Goal: Communication & Community: Share content

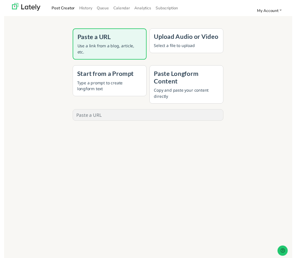
click at [117, 115] on input "text" at bounding box center [148, 118] width 155 height 11
paste input "[URL][DOMAIN_NAME]"
type input "[URL][DOMAIN_NAME]"
click at [161, 137] on button "GENERATE" at bounding box center [148, 137] width 46 height 13
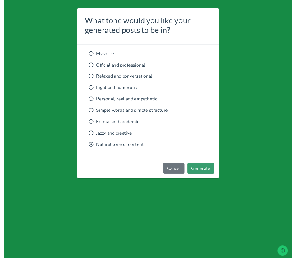
click at [210, 175] on button "Generate" at bounding box center [202, 172] width 27 height 11
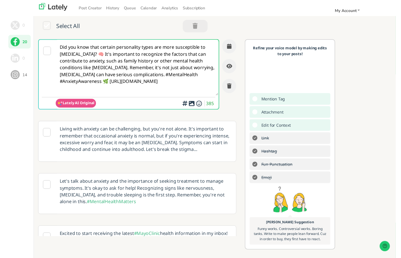
click at [44, 55] on icon at bounding box center [43, 52] width 8 height 9
click at [178, 92] on textarea "Did you know that certain personality types are more susceptible to [MEDICAL_DA…" at bounding box center [135, 69] width 167 height 57
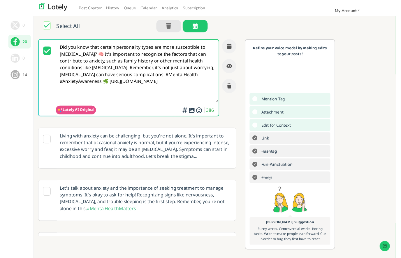
paste textarea "#MentalHealthMatters #[DEMOGRAPHIC_DATA] #MentalHealth #Therapy [URL][DOMAIN_NA…"
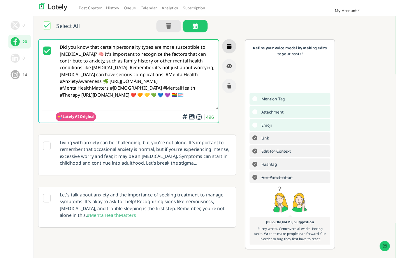
type textarea "Did you know that certain personality types are more susceptible to [MEDICAL_DA…"
click at [231, 49] on icon "button" at bounding box center [230, 47] width 5 height 5
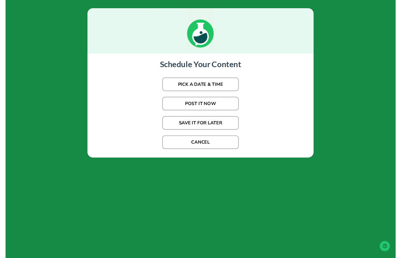
click at [217, 107] on button "POST IT NOW" at bounding box center [200, 106] width 79 height 14
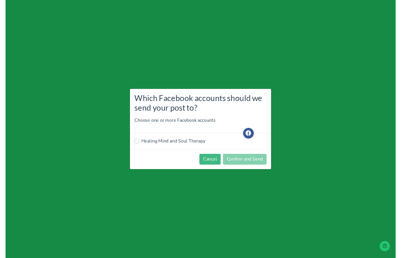
click at [180, 147] on label "Healing Mind and Soul Therapy" at bounding box center [173, 144] width 66 height 7
click at [137, 147] on input "Healing Mind and Soul Therapy" at bounding box center [135, 144] width 5 height 6
checkbox input "true"
click at [258, 168] on button "Confirm and Send" at bounding box center [246, 163] width 45 height 11
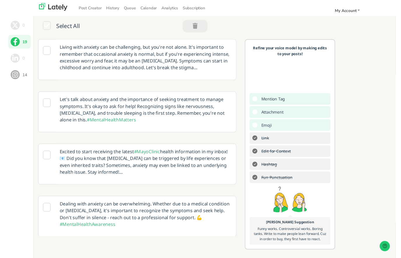
click at [47, 48] on div at bounding box center [42, 61] width 17 height 41
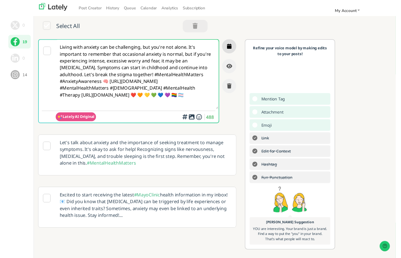
type textarea "Living with anxiety can be challenging, but you're not alone. It's important to…"
click at [231, 47] on icon "button" at bounding box center [230, 47] width 5 height 5
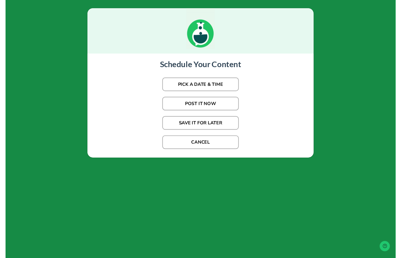
click at [225, 85] on button "PICK A DATE & TIME" at bounding box center [200, 87] width 79 height 14
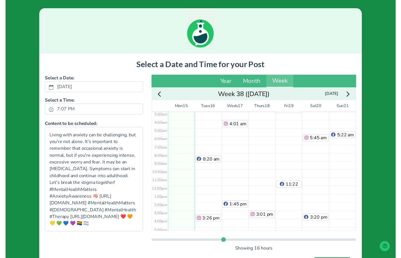
scroll to position [25, 0]
click at [212, 136] on div "8:20 am 3:26 pm" at bounding box center [208, 190] width 28 height 203
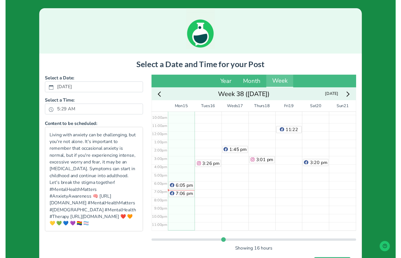
scroll to position [81, 0]
click at [190, 199] on span "7:06 pm" at bounding box center [184, 199] width 18 height 6
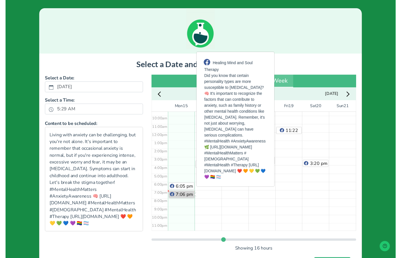
scroll to position [81, 0]
click at [185, 220] on div "6:05 pm 7:06 pm" at bounding box center [181, 135] width 28 height 203
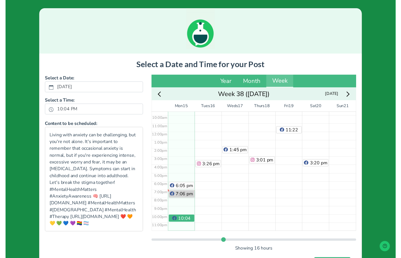
click at [187, 200] on span "7:06 pm" at bounding box center [184, 199] width 18 height 6
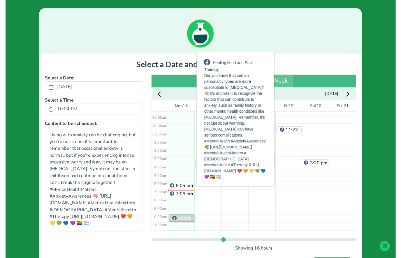
click at [187, 225] on span "10:04 pm" at bounding box center [184, 227] width 13 height 13
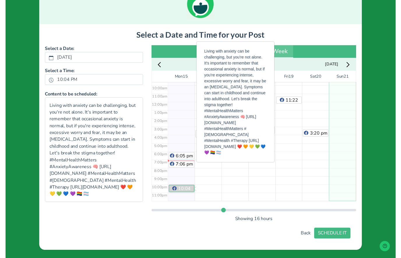
scroll to position [30, 0]
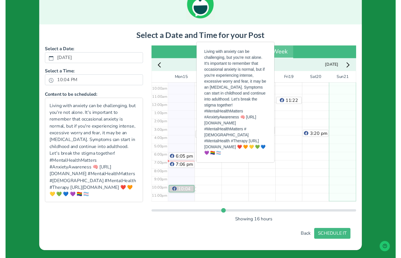
click at [183, 195] on span "10:04 pm" at bounding box center [184, 197] width 13 height 13
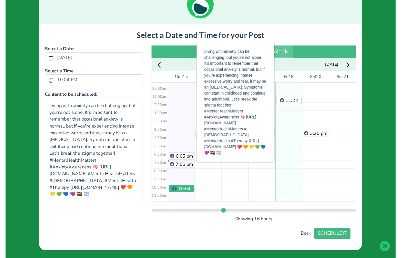
click at [295, 179] on div "2:18 am 11:22 am" at bounding box center [291, 104] width 28 height 203
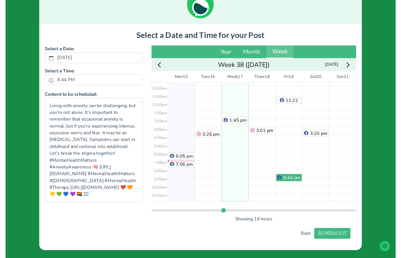
click at [241, 161] on div "4:01 am 1:45 pm" at bounding box center [236, 104] width 28 height 203
click at [296, 242] on button "SCHEDULE IT" at bounding box center [335, 239] width 37 height 11
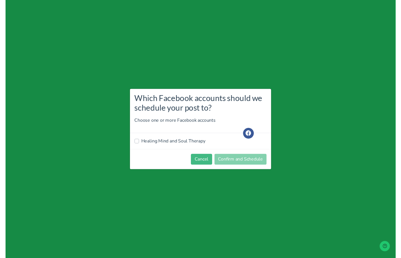
click at [173, 148] on label "Healing Mind and Soul Therapy" at bounding box center [173, 144] width 66 height 7
click at [137, 147] on input "Healing Mind and Soul Therapy" at bounding box center [135, 144] width 5 height 6
checkbox input "true"
click at [259, 166] on button "Confirm and Schedule" at bounding box center [242, 163] width 54 height 11
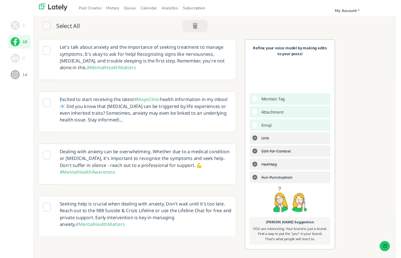
click at [39, 51] on icon at bounding box center [42, 52] width 8 height 9
click at [157, 73] on p "Let's talk about anxiety and the importance of seeking treatment to manage symp…" at bounding box center [143, 59] width 185 height 37
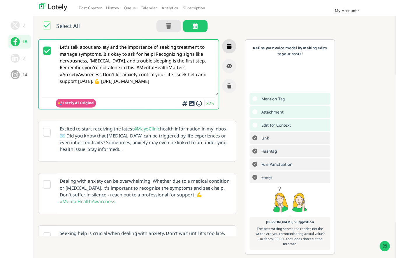
click at [228, 48] on icon "button" at bounding box center [230, 47] width 5 height 5
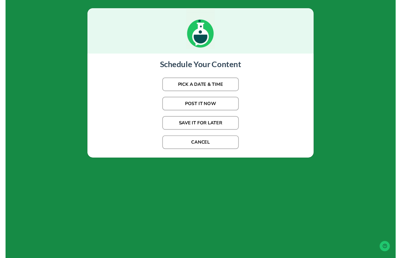
click at [222, 87] on button "PICK A DATE & TIME" at bounding box center [200, 87] width 79 height 14
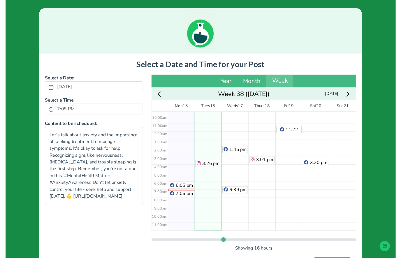
scroll to position [81, 0]
click at [213, 226] on div "8:20 am 3:26 pm" at bounding box center [208, 134] width 28 height 203
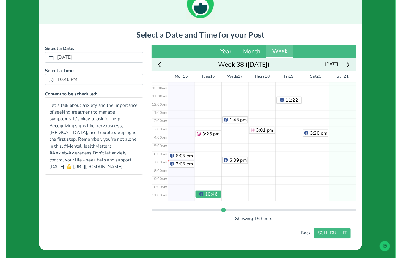
scroll to position [30, 0]
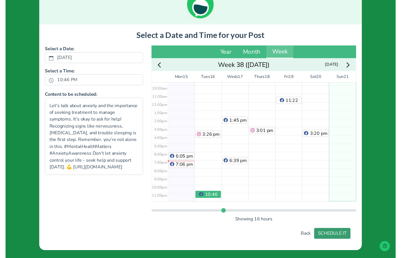
click at [296, 241] on button "SCHEDULE IT" at bounding box center [335, 239] width 37 height 11
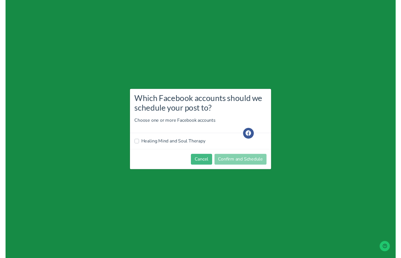
click at [182, 146] on label "Healing Mind and Soul Therapy" at bounding box center [173, 144] width 66 height 7
click at [137, 146] on input "Healing Mind and Soul Therapy" at bounding box center [135, 144] width 5 height 6
checkbox input "true"
click at [245, 165] on button "Confirm and Schedule" at bounding box center [242, 163] width 54 height 11
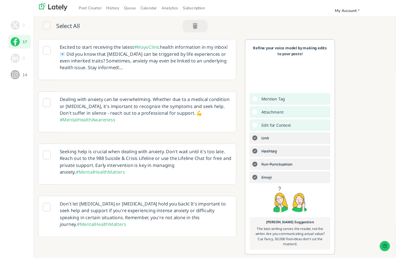
click at [44, 108] on icon at bounding box center [42, 105] width 8 height 9
click at [147, 125] on p "Dealing with anxiety can be overwhelming. Whether due to a medical condition or…" at bounding box center [143, 112] width 185 height 37
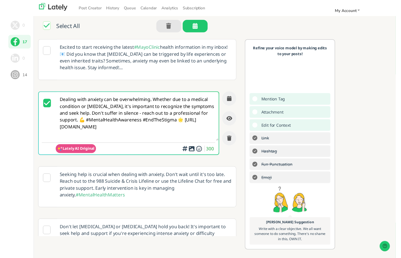
click at [117, 140] on textarea "Dealing with anxiety can be overwhelming. Whether due to a medical condition or…" at bounding box center [135, 119] width 167 height 50
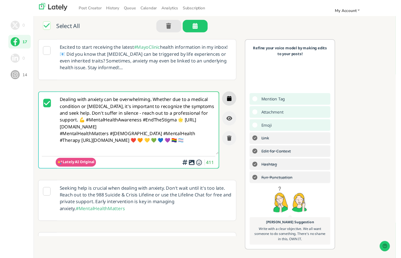
type textarea "Dealing with anxiety can be overwhelming. Whether due to a medical condition or…"
click at [228, 97] on button "button" at bounding box center [230, 101] width 15 height 15
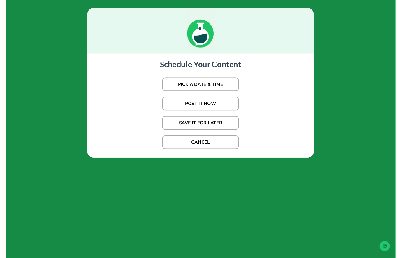
click at [227, 88] on button "PICK A DATE & TIME" at bounding box center [200, 87] width 79 height 14
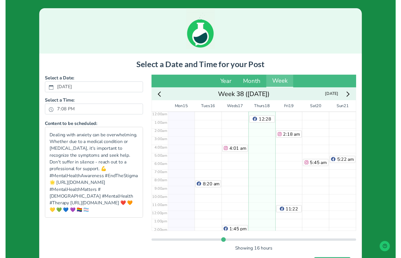
scroll to position [0, 0]
click at [267, 179] on div "12:28 am 3:01 pm" at bounding box center [264, 216] width 28 height 203
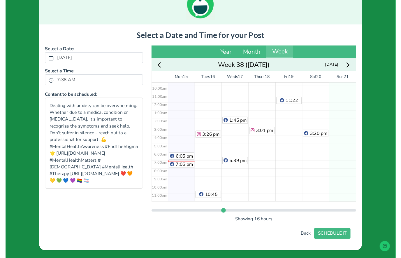
scroll to position [30, 0]
click at [296, 239] on button "SCHEDULE IT" at bounding box center [335, 239] width 37 height 11
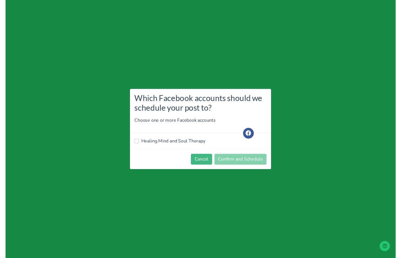
click at [191, 153] on div "Healing Mind and Soul Therapy" at bounding box center [200, 145] width 145 height 16
click at [194, 146] on label "Healing Mind and Soul Therapy" at bounding box center [173, 144] width 66 height 7
click at [137, 146] on input "Healing Mind and Soul Therapy" at bounding box center [135, 144] width 5 height 6
checkbox input "true"
click at [253, 164] on button "Confirm and Schedule" at bounding box center [242, 163] width 54 height 11
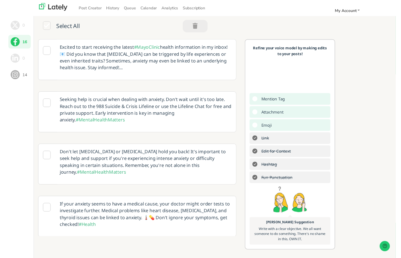
click at [42, 108] on icon at bounding box center [42, 105] width 8 height 9
click at [156, 128] on p "Seeking help is crucial when dealing with anxiety. Don't wait until it's too la…" at bounding box center [143, 112] width 185 height 37
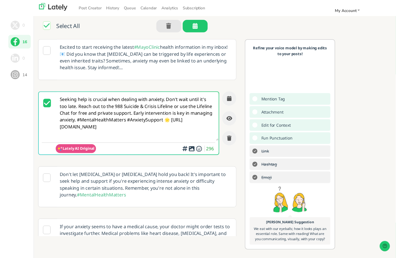
click at [117, 140] on textarea "Seeking help is crucial when dealing with anxiety. Don't wait until it's too la…" at bounding box center [135, 119] width 167 height 50
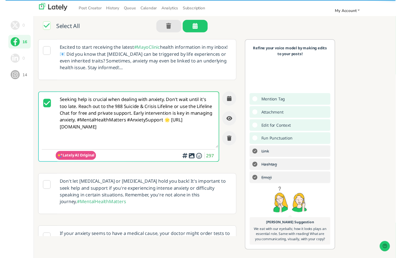
paste textarea "#MentalHealthMatters #[DEMOGRAPHIC_DATA] #MentalHealth #Therapy [URL][DOMAIN_NA…"
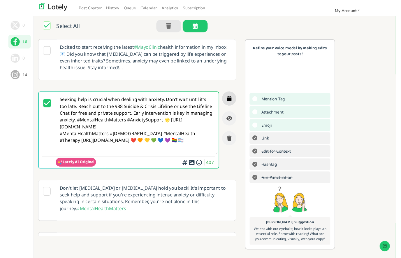
type textarea "Seeking help is crucial when dealing with anxiety. Don't wait until it's too la…"
click at [232, 105] on button "button" at bounding box center [230, 101] width 15 height 15
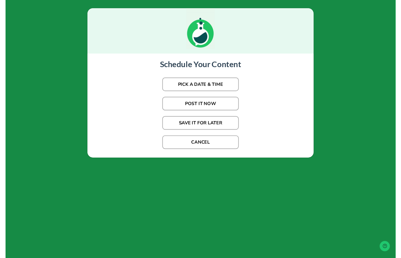
click at [213, 87] on button "PICK A DATE & TIME" at bounding box center [200, 87] width 79 height 14
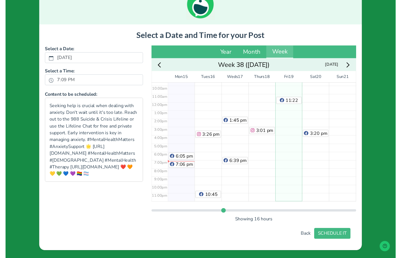
scroll to position [81, 0]
click at [296, 193] on div "2:18 am 11:22 am" at bounding box center [291, 104] width 28 height 203
click at [296, 239] on button "SCHEDULE IT" at bounding box center [335, 239] width 37 height 11
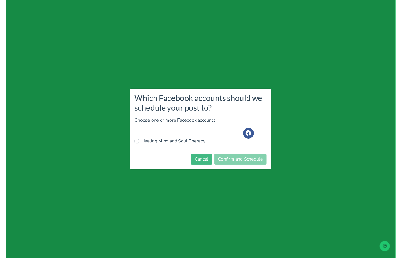
click at [150, 146] on label "Healing Mind and Soul Therapy" at bounding box center [173, 144] width 66 height 7
click at [137, 146] on input "Healing Mind and Soul Therapy" at bounding box center [135, 144] width 5 height 6
checkbox input "true"
click at [251, 164] on button "Confirm and Schedule" at bounding box center [242, 163] width 54 height 11
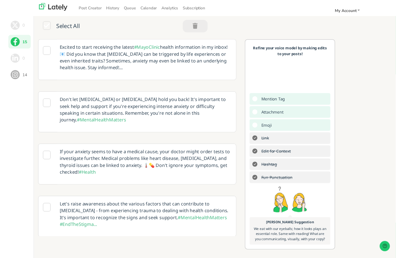
click at [44, 103] on icon at bounding box center [42, 105] width 8 height 9
click at [161, 124] on p "Don't let [MEDICAL_DATA] or [MEDICAL_DATA] hold you back! It's important to see…" at bounding box center [143, 112] width 185 height 37
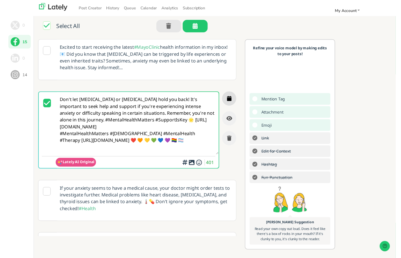
type textarea "Don't let [MEDICAL_DATA] or [MEDICAL_DATA] hold you back! It's important to see…"
click at [231, 102] on icon "button" at bounding box center [230, 101] width 5 height 5
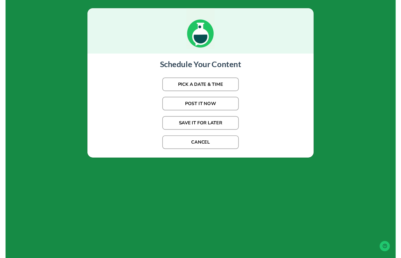
click at [226, 86] on button "PICK A DATE & TIME" at bounding box center [200, 87] width 79 height 14
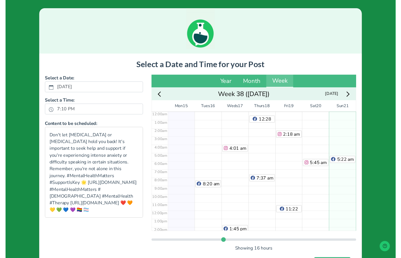
scroll to position [0, 0]
click at [296, 117] on div "5:45 am 3:20 pm" at bounding box center [319, 216] width 28 height 203
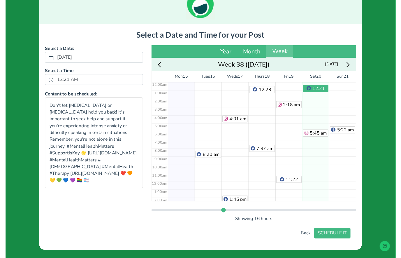
scroll to position [30, 0]
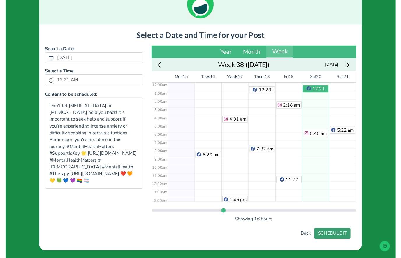
click at [296, 240] on button "SCHEDULE IT" at bounding box center [335, 239] width 37 height 11
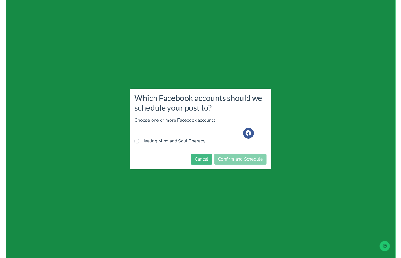
click at [173, 148] on label "Healing Mind and Soul Therapy" at bounding box center [173, 144] width 66 height 7
click at [137, 147] on input "Healing Mind and Soul Therapy" at bounding box center [135, 144] width 5 height 6
checkbox input "true"
click at [248, 168] on button "Confirm and Schedule" at bounding box center [242, 163] width 54 height 11
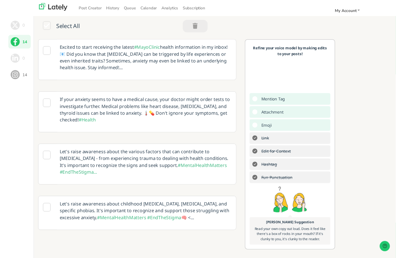
click at [43, 161] on icon at bounding box center [42, 159] width 8 height 9
click at [128, 173] on p "Let's raise awareness about the various factors that can contribute to [MEDICAL…" at bounding box center [143, 166] width 185 height 37
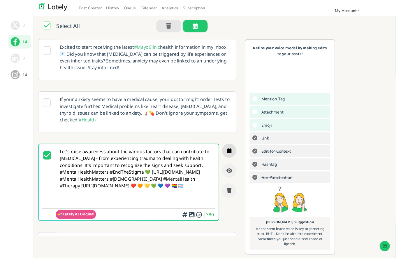
type textarea "Let's raise awareness about the various factors that can contribute to [MEDICAL…"
click at [231, 154] on icon "button" at bounding box center [230, 154] width 5 height 5
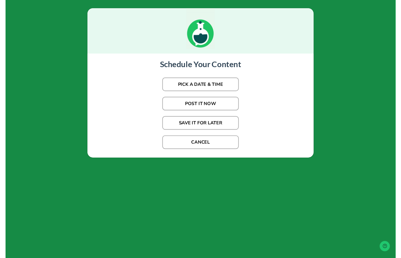
click at [219, 84] on button "PICK A DATE & TIME" at bounding box center [200, 87] width 79 height 14
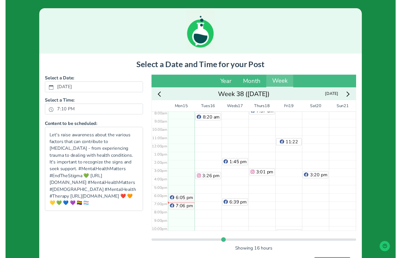
scroll to position [81, 0]
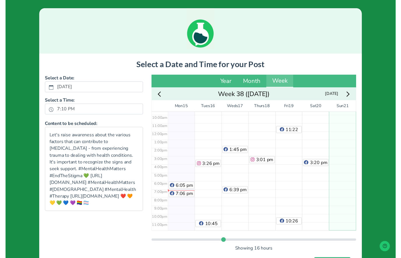
click at [296, 224] on div "5:22 am" at bounding box center [347, 134] width 28 height 203
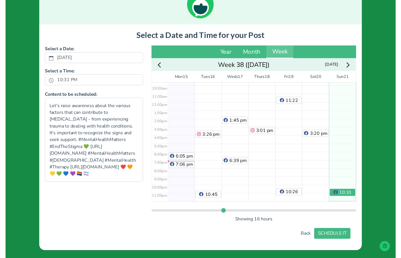
scroll to position [30, 0]
click at [296, 240] on button "SCHEDULE IT" at bounding box center [335, 239] width 37 height 11
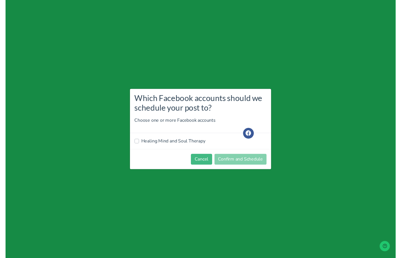
click at [188, 146] on label "Healing Mind and Soul Therapy" at bounding box center [173, 144] width 66 height 7
click at [137, 146] on input "Healing Mind and Soul Therapy" at bounding box center [135, 144] width 5 height 6
checkbox input "true"
click at [253, 166] on button "Confirm and Schedule" at bounding box center [242, 163] width 54 height 11
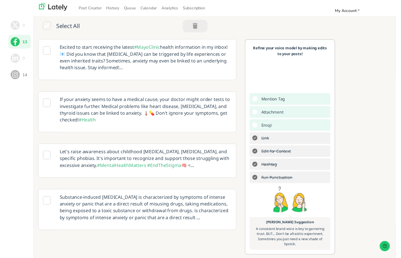
click at [16, 79] on button "14" at bounding box center [14, 77] width 23 height 14
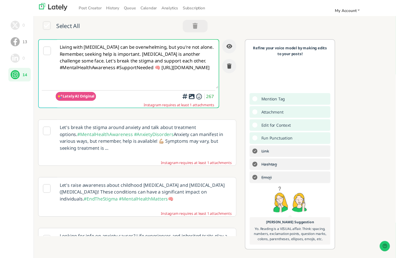
click at [42, 53] on icon at bounding box center [43, 52] width 8 height 9
click at [45, 52] on icon at bounding box center [43, 52] width 8 height 9
click at [43, 52] on icon at bounding box center [43, 52] width 8 height 9
click at [45, 52] on icon at bounding box center [43, 52] width 8 height 9
click at [43, 58] on div at bounding box center [42, 76] width 17 height 70
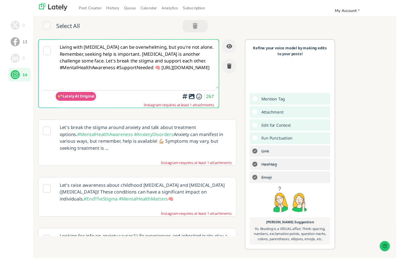
click at [43, 58] on div at bounding box center [42, 76] width 17 height 70
click at [43, 54] on icon at bounding box center [43, 52] width 8 height 9
click at [116, 85] on textarea "Living with [MEDICAL_DATA] can be overwhelming, but you're not alone. Remember,…" at bounding box center [135, 66] width 167 height 50
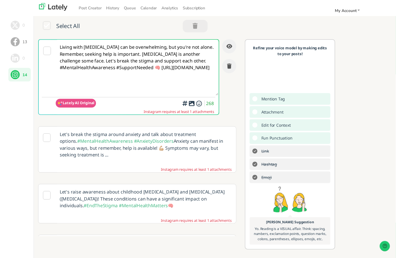
paste textarea "#MentalHealthMatters #[DEMOGRAPHIC_DATA] #MentalHealth #Therapy [URL][DOMAIN_NA…"
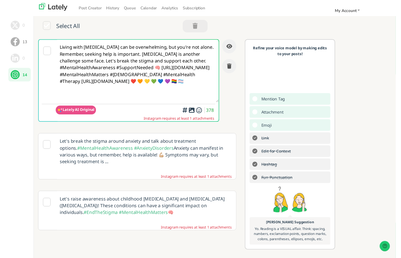
type textarea "Living with [MEDICAL_DATA] can be overwhelming, but you're not alone. Remember,…"
click at [196, 110] on div "Add a video or photo or swap out the default image from any link for increased …" at bounding box center [191, 97] width 58 height 27
click at [191, 113] on icon at bounding box center [191, 113] width 7 height 0
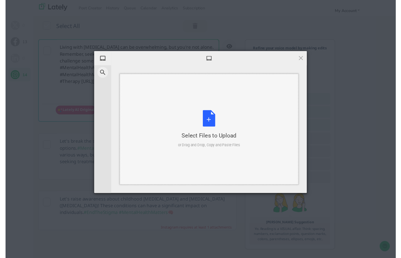
click at [212, 124] on div "Select Files to Upload or Drag and Drop, Copy and Paste Files" at bounding box center [210, 132] width 64 height 39
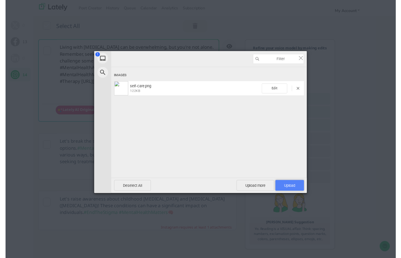
click at [296, 192] on span "Upload 1" at bounding box center [291, 190] width 29 height 11
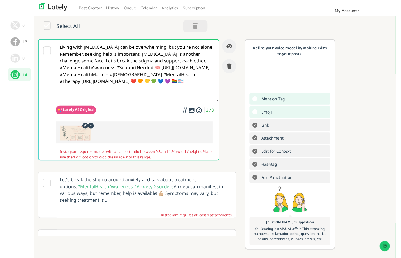
click at [84, 130] on icon at bounding box center [81, 129] width 7 height 6
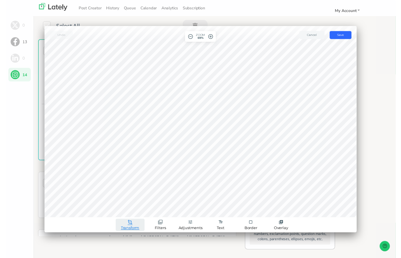
click at [131, 230] on link "crop Transform" at bounding box center [128, 230] width 30 height 13
click at [134, 197] on link "Crop" at bounding box center [128, 197] width 34 height 9
click at [101, 216] on span "Custom" at bounding box center [102, 215] width 12 height 3
click at [185, 215] on span "done" at bounding box center [182, 215] width 7 height 7
click at [296, 36] on button "save Save" at bounding box center [344, 36] width 22 height 8
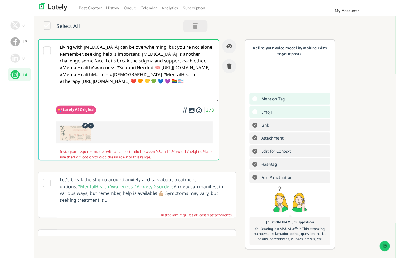
click at [78, 129] on img at bounding box center [72, 136] width 32 height 15
click at [81, 131] on img at bounding box center [72, 136] width 32 height 15
click at [81, 129] on icon at bounding box center [81, 129] width 7 height 6
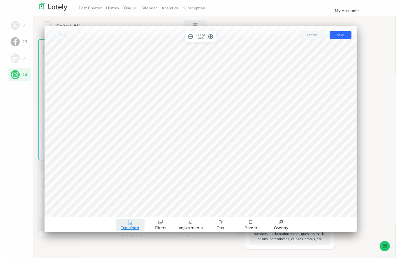
click at [129, 232] on span "Transform" at bounding box center [128, 234] width 19 height 4
click at [128, 199] on link "Crop" at bounding box center [128, 197] width 34 height 9
click at [103, 216] on span "Custom" at bounding box center [102, 215] width 12 height 3
click at [166, 215] on span "16/9" at bounding box center [166, 215] width 6 height 3
click at [129, 229] on span "crop" at bounding box center [128, 228] width 5 height 5
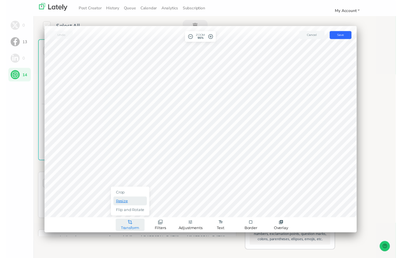
click at [139, 206] on link "Resize" at bounding box center [128, 206] width 34 height 9
click at [122, 217] on input "914" at bounding box center [116, 216] width 15 height 8
type input "9"
type input "514"
click at [165, 216] on span "done" at bounding box center [161, 215] width 7 height 7
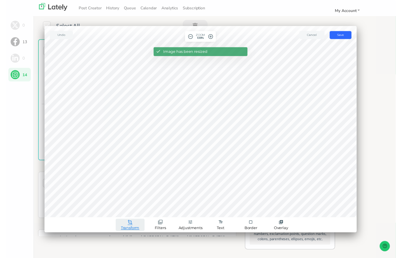
click at [132, 231] on link "crop Transform" at bounding box center [128, 230] width 30 height 13
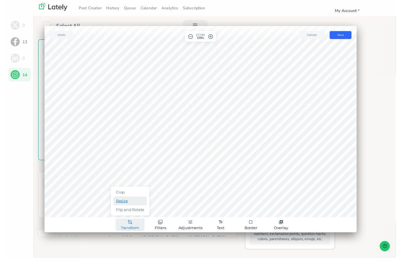
click at [136, 210] on link "Resize" at bounding box center [128, 206] width 34 height 9
click at [121, 217] on input "514" at bounding box center [116, 216] width 15 height 8
type input "5"
type input "415"
click at [164, 216] on span "done" at bounding box center [161, 215] width 7 height 7
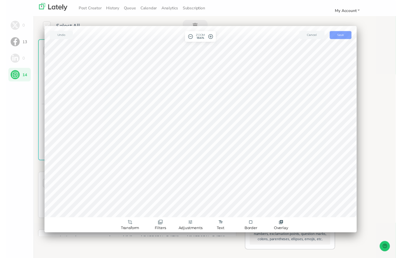
click at [296, 35] on button "save Save" at bounding box center [344, 36] width 22 height 8
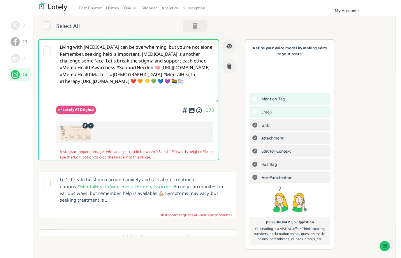
click at [81, 129] on icon at bounding box center [81, 129] width 7 height 6
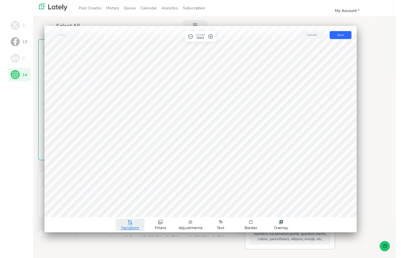
click at [133, 231] on link "crop Transform" at bounding box center [128, 230] width 30 height 13
click at [132, 208] on link "Resize" at bounding box center [128, 206] width 34 height 9
click at [120, 216] on input "639" at bounding box center [116, 216] width 15 height 8
type input "6"
type input "239"
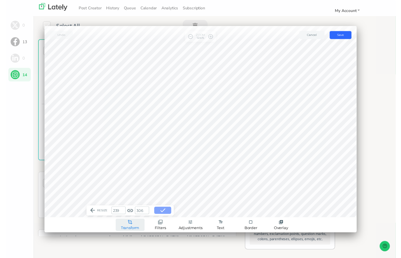
click at [166, 217] on button "done" at bounding box center [161, 215] width 17 height 7
click at [296, 35] on button "save Save" at bounding box center [344, 36] width 22 height 8
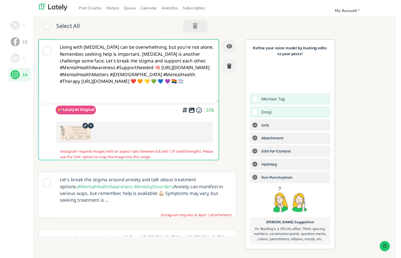
click at [77, 128] on div at bounding box center [132, 136] width 161 height 22
click at [80, 131] on icon at bounding box center [81, 129] width 7 height 6
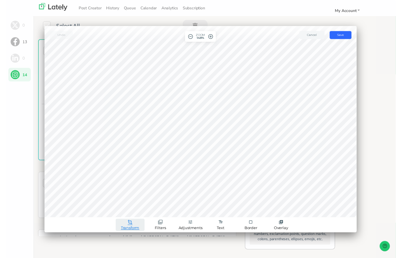
click at [132, 234] on span "Transform" at bounding box center [128, 234] width 19 height 4
click at [138, 207] on link "Resize" at bounding box center [128, 206] width 34 height 9
click at [122, 215] on input "456" at bounding box center [116, 216] width 15 height 8
type input "4"
type input "256"
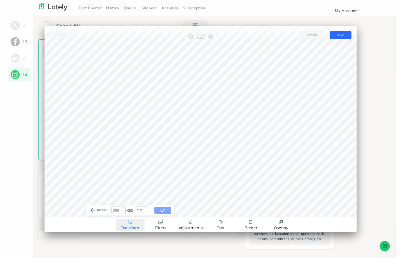
click at [166, 214] on button "done" at bounding box center [161, 215] width 17 height 7
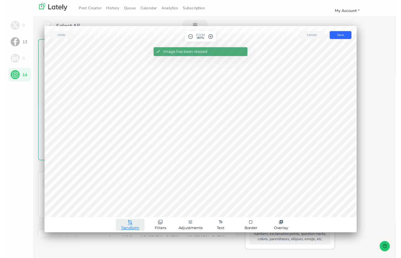
click at [132, 233] on span "Transform" at bounding box center [128, 234] width 19 height 4
click at [134, 210] on link "Resize" at bounding box center [128, 206] width 34 height 9
click at [164, 217] on span "done" at bounding box center [161, 215] width 7 height 7
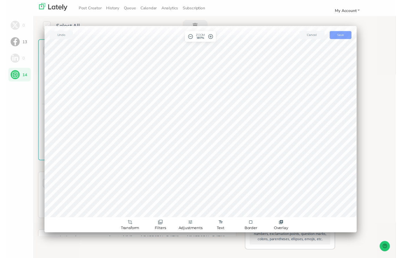
click at [296, 35] on span "Save" at bounding box center [344, 36] width 7 height 4
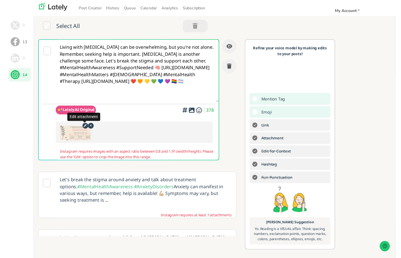
click at [82, 130] on icon at bounding box center [81, 129] width 7 height 6
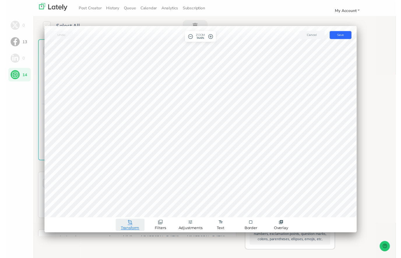
click at [127, 234] on span "Transform" at bounding box center [128, 234] width 19 height 4
click at [134, 210] on link "Resize" at bounding box center [128, 206] width 34 height 9
click at [119, 217] on input "478" at bounding box center [116, 216] width 15 height 8
type input "4"
type input "148"
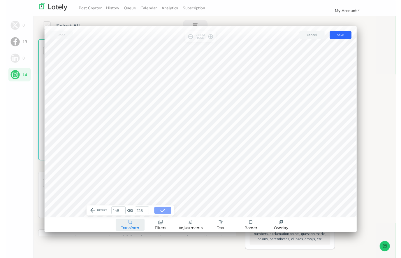
click at [166, 217] on button "done" at bounding box center [161, 215] width 17 height 7
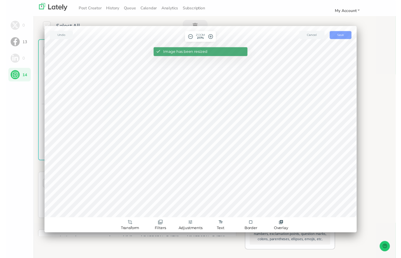
click at [296, 35] on button "save Save" at bounding box center [344, 36] width 22 height 8
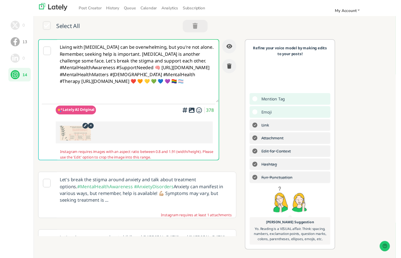
click at [79, 129] on icon at bounding box center [81, 129] width 7 height 6
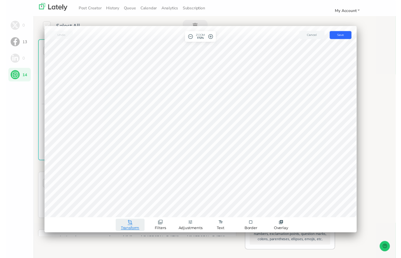
click at [134, 236] on span "Transform" at bounding box center [128, 234] width 19 height 4
click at [134, 210] on link "Resize" at bounding box center [128, 206] width 34 height 9
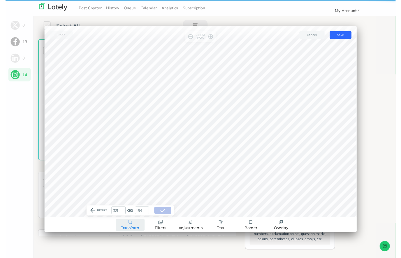
click at [120, 214] on input "321" at bounding box center [116, 216] width 15 height 8
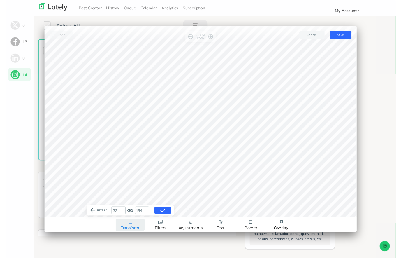
type input "3"
type input "1"
type input "98"
click at [296, 35] on span "Save" at bounding box center [344, 36] width 7 height 4
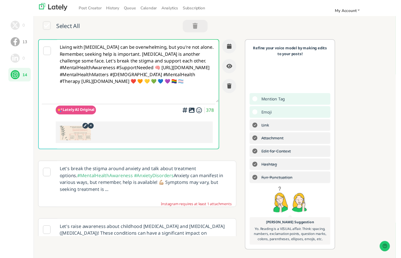
click at [80, 130] on icon at bounding box center [81, 129] width 7 height 6
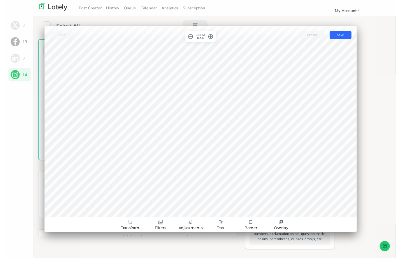
click at [296, 36] on span "Cancel" at bounding box center [315, 36] width 10 height 4
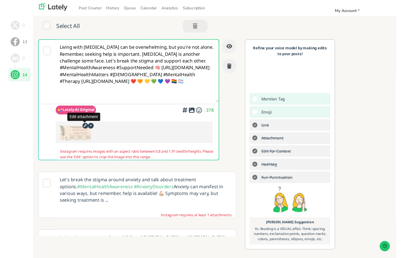
click at [81, 131] on icon at bounding box center [81, 129] width 7 height 6
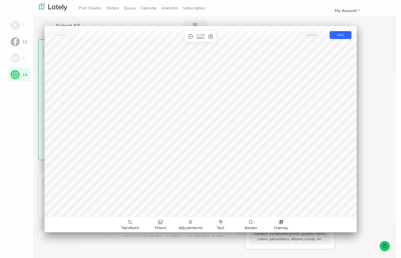
click at [296, 34] on span "Cancel" at bounding box center [315, 36] width 10 height 4
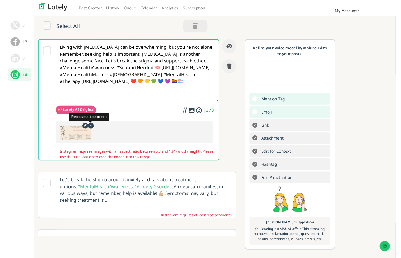
click at [89, 128] on icon at bounding box center [87, 129] width 7 height 6
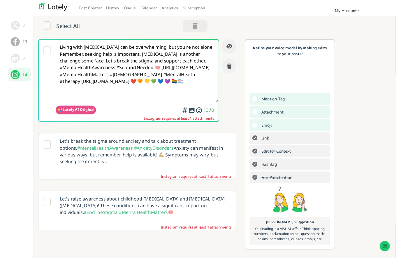
click at [192, 113] on icon at bounding box center [191, 113] width 7 height 0
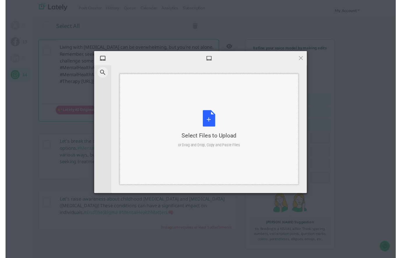
click at [211, 126] on div "Select Files to Upload or Drag and Drop, Copy and Paste Files" at bounding box center [210, 132] width 64 height 39
click at [210, 124] on div "Select Files to Upload or Drag and Drop, Copy and Paste Files" at bounding box center [210, 132] width 64 height 39
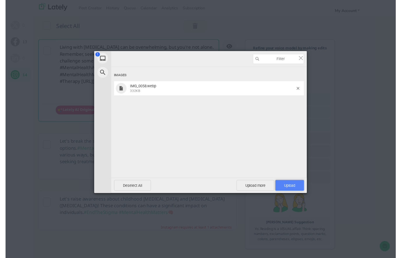
click at [296, 193] on span "Upload 1" at bounding box center [291, 190] width 29 height 11
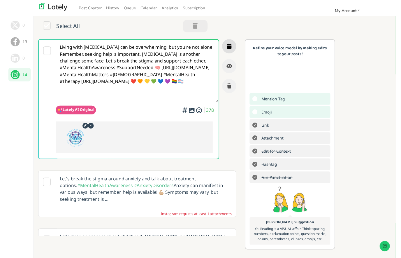
click at [233, 43] on button "button" at bounding box center [230, 47] width 15 height 15
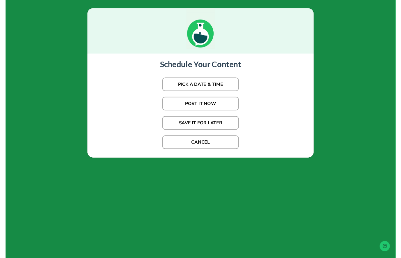
click at [220, 82] on button "PICK A DATE & TIME" at bounding box center [200, 87] width 79 height 14
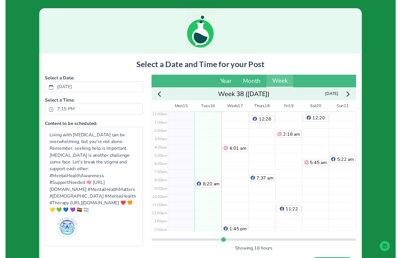
scroll to position [0, 0]
click at [215, 125] on div "8:20 am 3:26 pm 10:45 pm" at bounding box center [208, 216] width 28 height 203
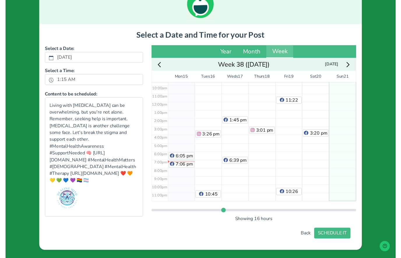
scroll to position [38, 0]
click at [296, 235] on button "SCHEDULE IT" at bounding box center [335, 239] width 37 height 11
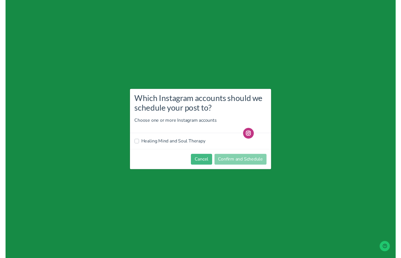
click at [176, 146] on label "Healing Mind and Soul Therapy" at bounding box center [173, 144] width 66 height 7
click at [137, 146] on input "Healing Mind and Soul Therapy" at bounding box center [135, 144] width 5 height 6
checkbox input "true"
click at [253, 164] on button "Confirm and Schedule" at bounding box center [242, 163] width 54 height 11
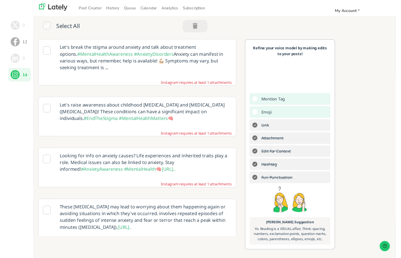
click at [45, 50] on icon at bounding box center [42, 52] width 8 height 9
click at [131, 75] on p "Let's break the stigma around anxiety and talk about treatment options. #Mental…" at bounding box center [143, 59] width 185 height 37
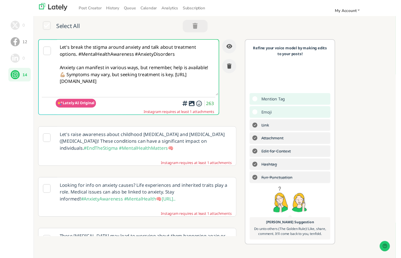
click at [131, 59] on textarea "Let's break the stigma around anxiety and talk about treatment options. #Mental…" at bounding box center [135, 69] width 167 height 57
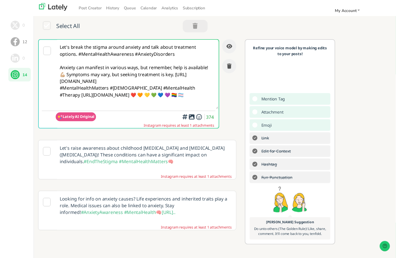
type textarea "Let's break the stigma around anxiety and talk about treatment options. #Mental…"
click at [193, 120] on icon at bounding box center [191, 120] width 7 height 0
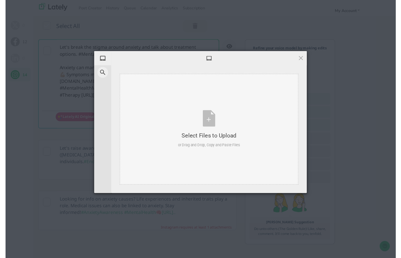
click at [212, 127] on div "Select Files to Upload or Drag and Drop, Copy and Paste Files" at bounding box center [210, 132] width 64 height 39
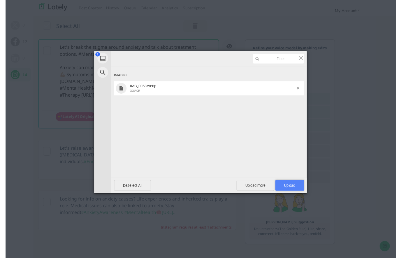
click at [296, 192] on span "Upload 1" at bounding box center [291, 190] width 29 height 11
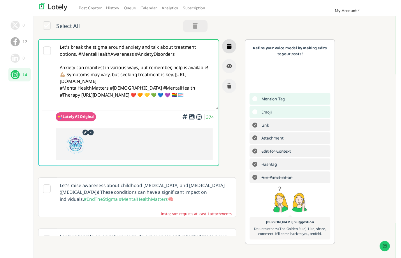
click at [231, 47] on icon "button" at bounding box center [230, 47] width 5 height 5
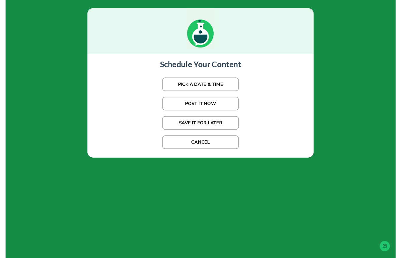
click at [226, 85] on button "PICK A DATE & TIME" at bounding box center [200, 87] width 79 height 14
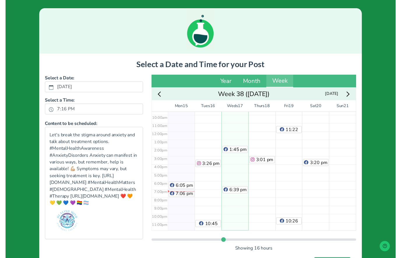
scroll to position [81, 0]
click at [246, 231] on div "4:01 am 1:45 pm 6:39 pm" at bounding box center [236, 134] width 28 height 203
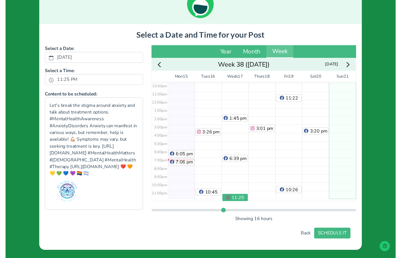
scroll to position [31, 0]
click at [296, 239] on button "SCHEDULE IT" at bounding box center [335, 239] width 37 height 11
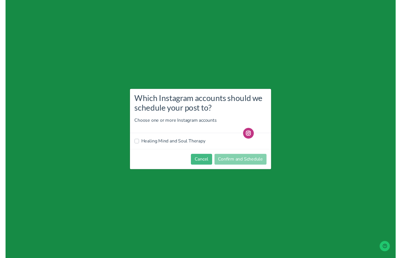
click at [187, 147] on label "Healing Mind and Soul Therapy" at bounding box center [173, 144] width 66 height 7
click at [137, 147] on input "Healing Mind and Soul Therapy" at bounding box center [135, 144] width 5 height 6
checkbox input "true"
click at [255, 167] on button "Confirm and Schedule" at bounding box center [242, 163] width 54 height 11
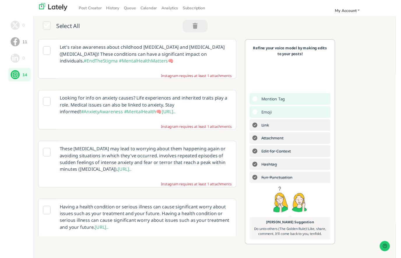
click at [45, 51] on icon at bounding box center [42, 52] width 8 height 9
click at [45, 52] on icon at bounding box center [42, 52] width 8 height 9
click at [159, 51] on p "Let's raise awareness about childhood [MEDICAL_DATA] and [MEDICAL_DATA] ([MEDIC…" at bounding box center [143, 56] width 185 height 30
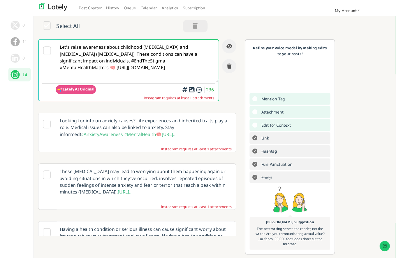
click at [116, 78] on textarea "Let's raise awareness about childhood [MEDICAL_DATA] and [MEDICAL_DATA] ([MEDIC…" at bounding box center [135, 62] width 167 height 43
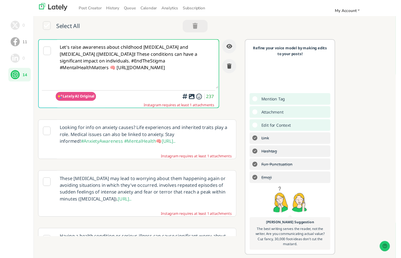
paste textarea "#MentalHealthMatters #[DEMOGRAPHIC_DATA] #MentalHealth #Therapy [URL][DOMAIN_NA…"
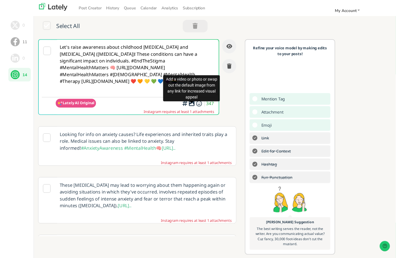
type textarea "Let's raise awareness about childhood [MEDICAL_DATA] and [MEDICAL_DATA] ([MEDIC…"
click at [194, 106] on icon at bounding box center [191, 106] width 7 height 0
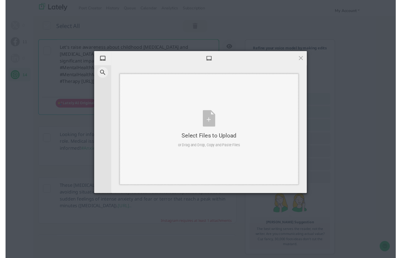
click at [213, 128] on div "Select Files to Upload or Drag and Drop, Copy and Paste Files" at bounding box center [210, 132] width 64 height 39
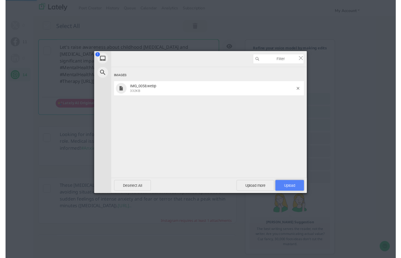
click at [296, 194] on span "Upload 1" at bounding box center [291, 190] width 29 height 11
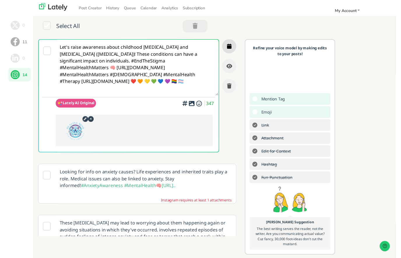
click at [233, 45] on button "button" at bounding box center [230, 47] width 15 height 15
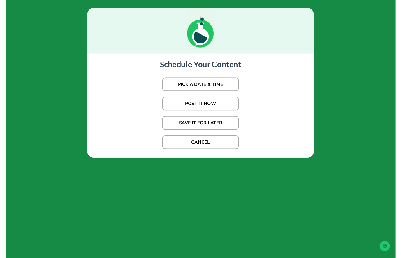
click at [232, 88] on button "PICK A DATE & TIME" at bounding box center [200, 87] width 79 height 14
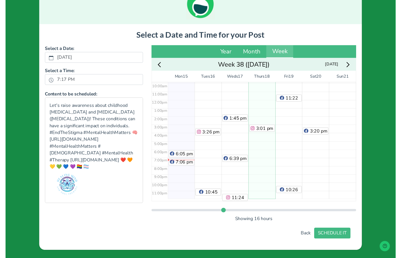
scroll to position [30, 0]
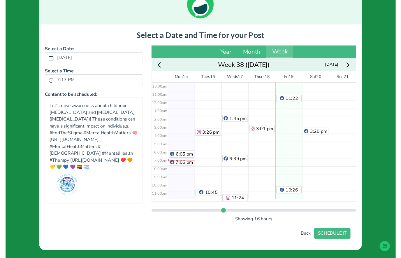
click at [296, 156] on div "2:18 am 11:22 am 10:26 pm" at bounding box center [291, 102] width 28 height 203
click at [267, 189] on div "12:28 am 7:37 am 3:01 pm" at bounding box center [264, 102] width 28 height 203
click at [296, 236] on button "SCHEDULE IT" at bounding box center [335, 239] width 37 height 11
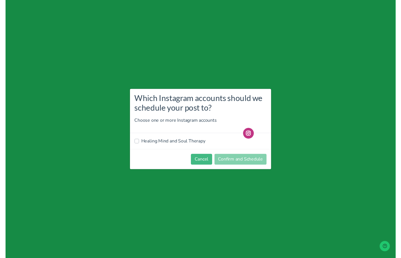
click at [189, 145] on label "Healing Mind and Soul Therapy" at bounding box center [173, 144] width 66 height 7
click at [137, 145] on input "Healing Mind and Soul Therapy" at bounding box center [135, 144] width 5 height 6
checkbox input "true"
click at [248, 164] on button "Confirm and Schedule" at bounding box center [242, 163] width 54 height 11
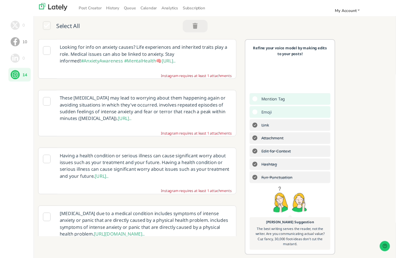
click at [209, 56] on p "Looking for info on anxiety causes? Life experiences and inherited traits play …" at bounding box center [143, 56] width 185 height 30
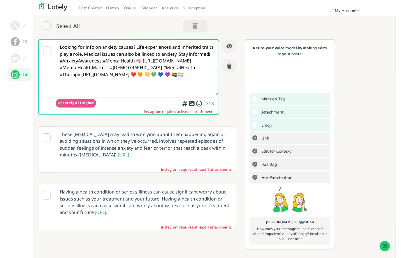
type textarea "Looking for info on anxiety causes? Life experiences and inherited traits play …"
click at [192, 105] on div "Add emojis to clarify and drive home the tone of your message." at bounding box center [199, 94] width 58 height 24
click at [193, 105] on div "Add emojis to clarify and drive home the tone of your message." at bounding box center [199, 94] width 58 height 24
click at [193, 106] on icon at bounding box center [191, 106] width 7 height 0
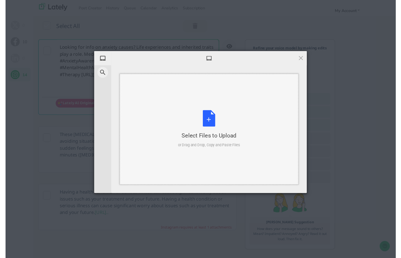
click at [208, 125] on div "Select Files to Upload or Drag and Drop, Copy and Paste Files" at bounding box center [210, 132] width 64 height 39
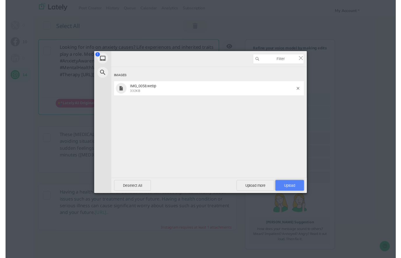
click at [296, 192] on span "Upload 1" at bounding box center [291, 190] width 29 height 11
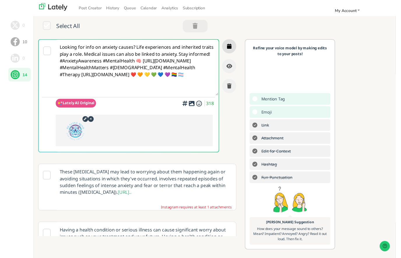
click at [233, 47] on button "button" at bounding box center [230, 47] width 15 height 15
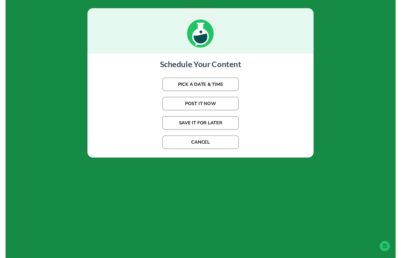
click at [217, 86] on button "PICK A DATE & TIME" at bounding box center [200, 87] width 79 height 14
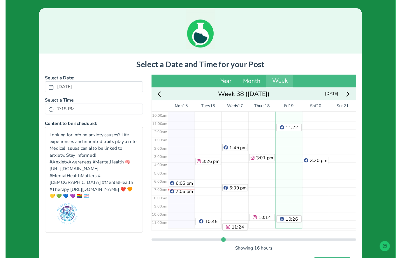
click at [296, 173] on div "2:18 am 11:22 am 10:26 pm" at bounding box center [291, 132] width 28 height 203
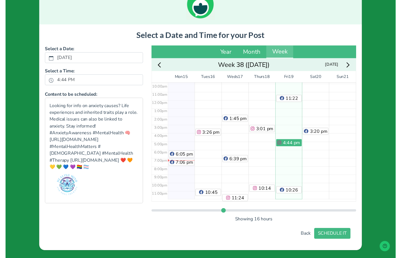
scroll to position [30, 0]
click at [296, 237] on button "SCHEDULE IT" at bounding box center [335, 239] width 37 height 11
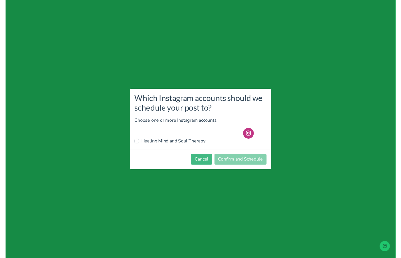
click at [176, 141] on label "Healing Mind and Soul Therapy" at bounding box center [173, 144] width 66 height 7
click at [137, 141] on input "Healing Mind and Soul Therapy" at bounding box center [135, 144] width 5 height 6
checkbox input "true"
click at [249, 161] on button "Confirm and Schedule" at bounding box center [242, 163] width 54 height 11
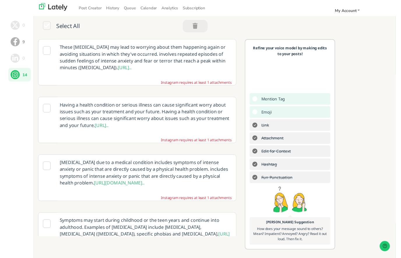
click at [44, 52] on icon at bounding box center [42, 52] width 8 height 9
click at [43, 50] on icon at bounding box center [42, 52] width 8 height 9
click at [195, 64] on p "These [MEDICAL_DATA] may lead to worrying about them happening again or avoidin…" at bounding box center [143, 59] width 185 height 37
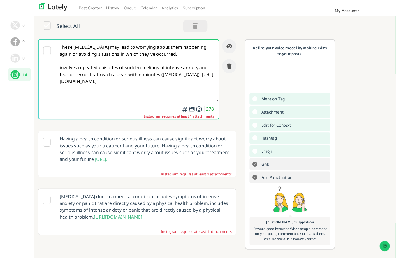
paste textarea "#MentalHealthMatters #[DEMOGRAPHIC_DATA] #MentalHealth #Therapy [URL][DOMAIN_NA…"
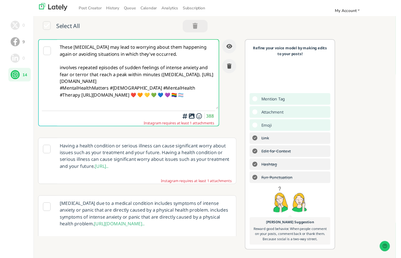
type textarea "These [MEDICAL_DATA] may lead to worrying about them happening again or avoidin…"
click at [192, 118] on div at bounding box center [191, 118] width 4 height 2
click at [192, 119] on icon at bounding box center [191, 119] width 7 height 0
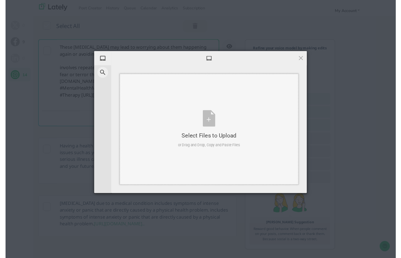
click at [210, 122] on div "Select Files to Upload or Drag and Drop, Copy and Paste Files" at bounding box center [210, 132] width 64 height 39
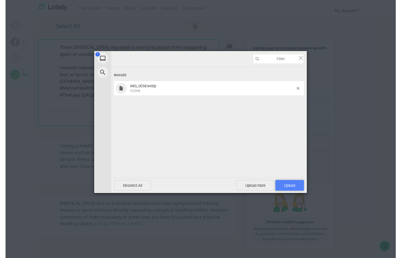
click at [296, 191] on span "Upload 1" at bounding box center [291, 190] width 29 height 11
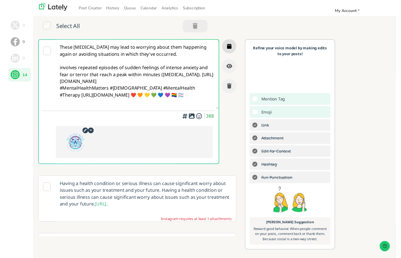
click at [231, 47] on icon "button" at bounding box center [230, 47] width 5 height 5
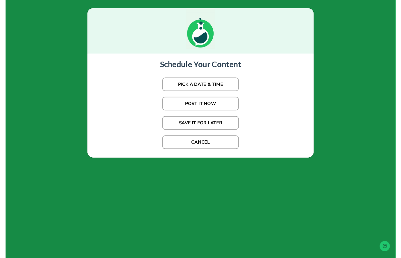
click at [225, 83] on button "PICK A DATE & TIME" at bounding box center [200, 87] width 79 height 14
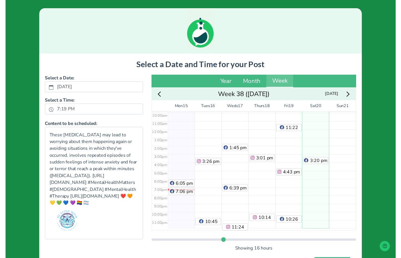
scroll to position [83, 0]
click at [296, 213] on div "12:20 am 5:45 am 3:20 pm" at bounding box center [319, 132] width 28 height 203
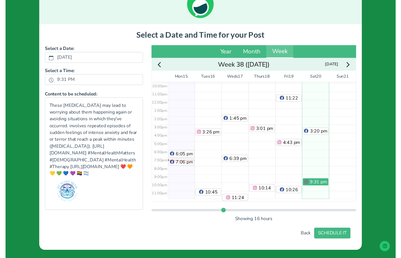
scroll to position [31, 0]
click at [296, 240] on button "SCHEDULE IT" at bounding box center [335, 239] width 37 height 11
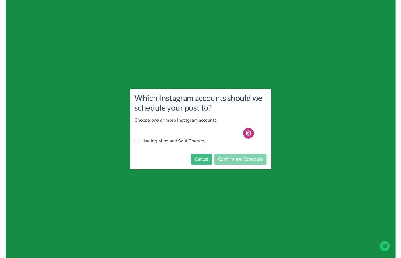
click at [153, 144] on label "Healing Mind and Soul Therapy" at bounding box center [173, 144] width 66 height 7
click at [137, 144] on input "Healing Mind and Soul Therapy" at bounding box center [135, 144] width 5 height 6
checkbox input "true"
click at [250, 162] on button "Confirm and Schedule" at bounding box center [242, 163] width 54 height 11
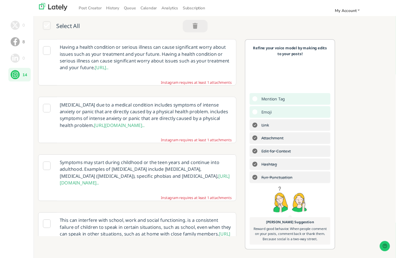
click at [45, 227] on icon at bounding box center [42, 229] width 8 height 9
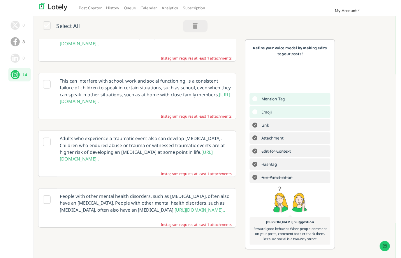
scroll to position [146, 0]
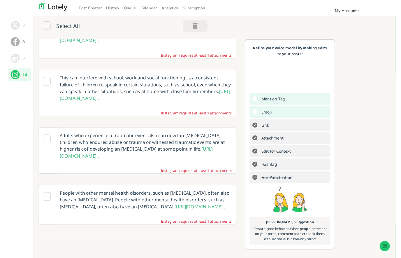
click at [208, 101] on p "This can interfere with school, work and social functioning. is a consistent fa…" at bounding box center [143, 90] width 185 height 37
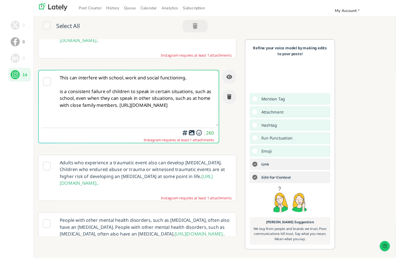
click at [77, 127] on textarea "This can interfere with school, work and social functioning. is a consistent fa…" at bounding box center [135, 100] width 167 height 57
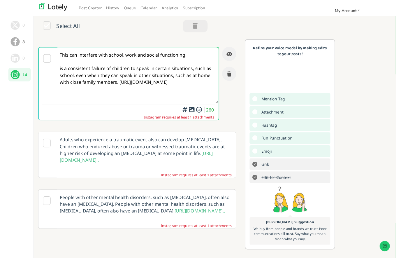
scroll to position [171, 0]
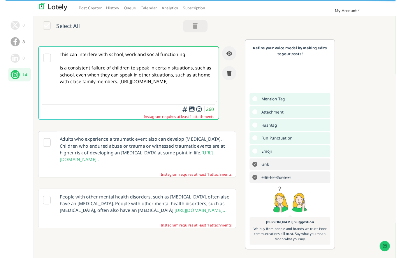
type textarea "This can interfere with school, work and social functioning. is a consistent fa…"
click at [44, 144] on icon at bounding box center [42, 146] width 8 height 9
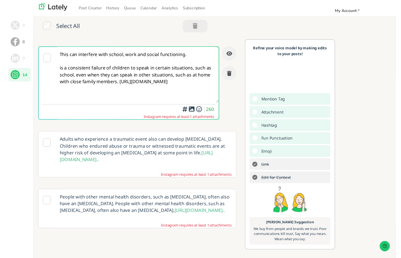
click at [125, 149] on p "Adults who experience a traumatic event also can develop [MEDICAL_DATA]. Childr…" at bounding box center [143, 153] width 185 height 37
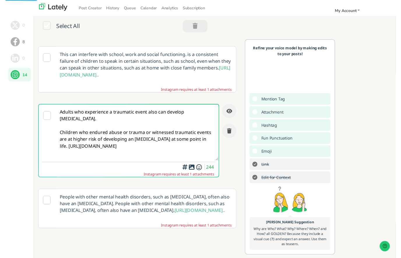
click at [142, 151] on textarea "Adults who experience a traumatic event also can develop [MEDICAL_DATA]. Childr…" at bounding box center [135, 135] width 167 height 57
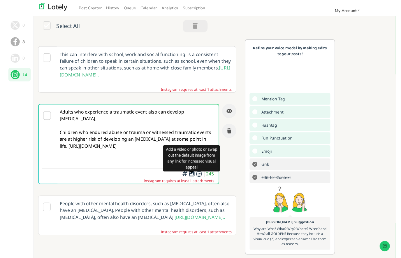
type textarea "Adults who experience a traumatic event also can develop [MEDICAL_DATA]. Childr…"
click at [191, 178] on icon at bounding box center [191, 178] width 7 height 0
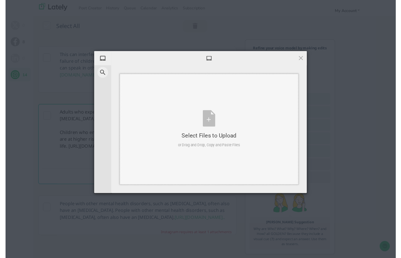
click at [212, 123] on div "Select Files to Upload or Drag and Drop, Copy and Paste Files" at bounding box center [210, 132] width 64 height 39
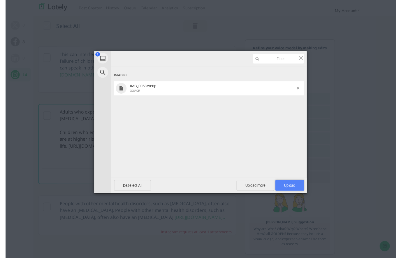
click at [296, 194] on span "Upload 1" at bounding box center [291, 190] width 29 height 11
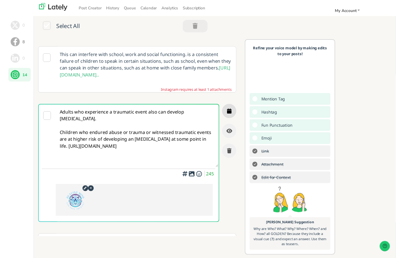
click at [230, 113] on icon "button" at bounding box center [230, 113] width 5 height 5
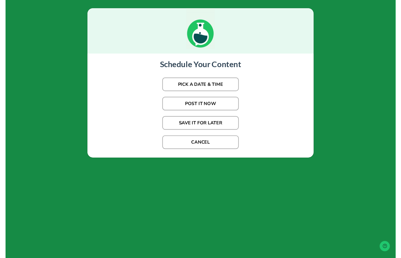
click at [226, 88] on button "PICK A DATE & TIME" at bounding box center [200, 87] width 79 height 14
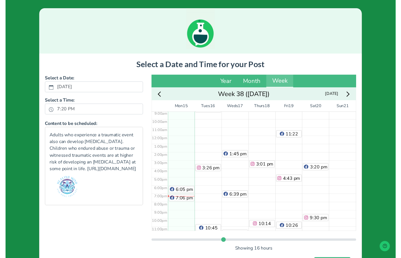
scroll to position [83, 0]
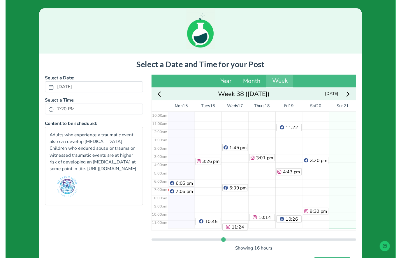
click at [296, 150] on div "5:22 am" at bounding box center [347, 132] width 28 height 203
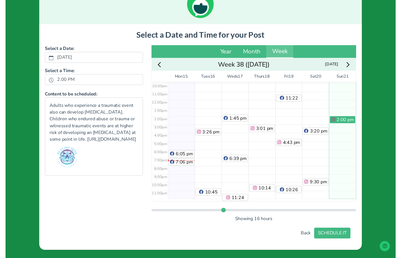
scroll to position [30, 0]
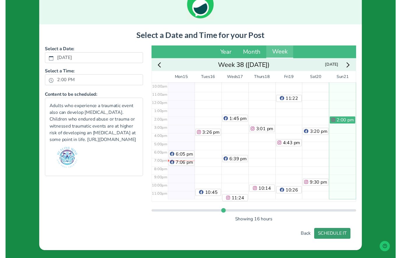
click at [296, 237] on button "SCHEDULE IT" at bounding box center [335, 239] width 37 height 11
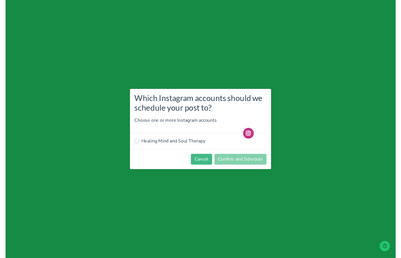
click at [187, 145] on label "Healing Mind and Soul Therapy" at bounding box center [173, 144] width 66 height 7
click at [137, 145] on input "Healing Mind and Soul Therapy" at bounding box center [135, 144] width 5 height 6
checkbox input "true"
click at [254, 165] on button "Confirm and Schedule" at bounding box center [242, 163] width 54 height 11
